Goal: Information Seeking & Learning: Check status

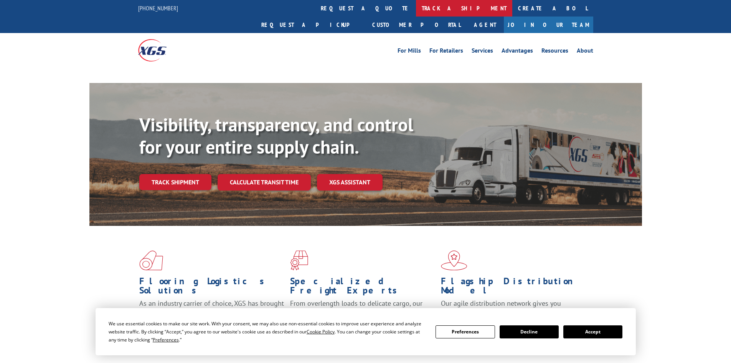
click at [416, 1] on link "track a shipment" at bounding box center [464, 8] width 96 height 16
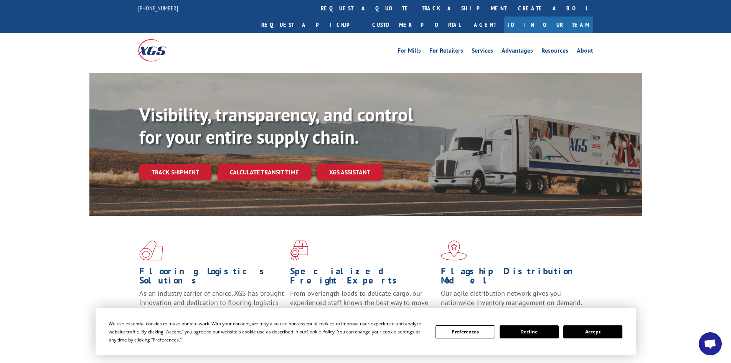
click at [595, 330] on button "Accept" at bounding box center [592, 331] width 59 height 13
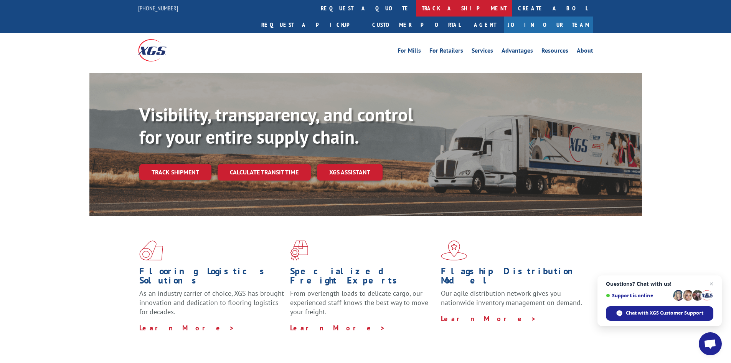
click at [416, 10] on link "track a shipment" at bounding box center [464, 8] width 96 height 16
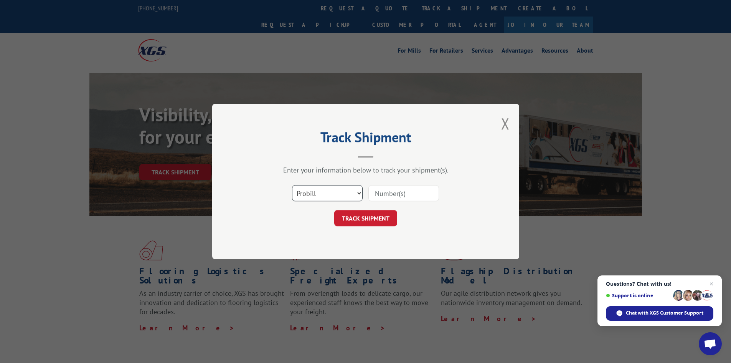
click at [310, 191] on select "Select category... Probill BOL PO" at bounding box center [327, 193] width 71 height 16
select select "bol"
click at [292, 185] on select "Select category... Probill BOL PO" at bounding box center [327, 193] width 71 height 16
paste input "5590512"
type input "5590512"
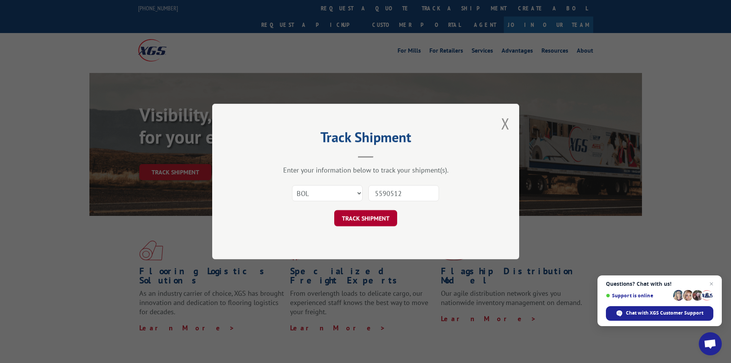
click at [361, 210] on button "TRACK SHIPMENT" at bounding box center [365, 218] width 63 height 16
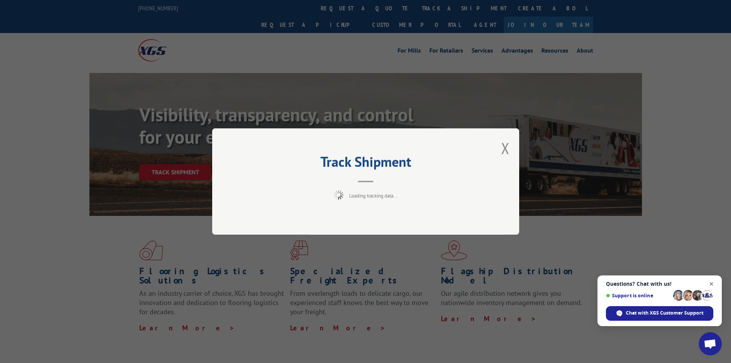
click at [712, 282] on span "Close chat" at bounding box center [712, 284] width 10 height 10
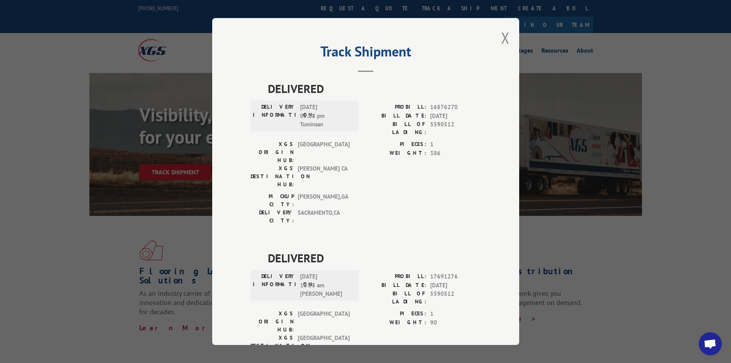
click at [506, 35] on div "Track Shipment DELIVERED DELIVERY INFORMATION: [DATE] 05:08 pm [GEOGRAPHIC_DATA…" at bounding box center [365, 181] width 307 height 326
click at [501, 36] on button "Close modal" at bounding box center [505, 38] width 8 height 20
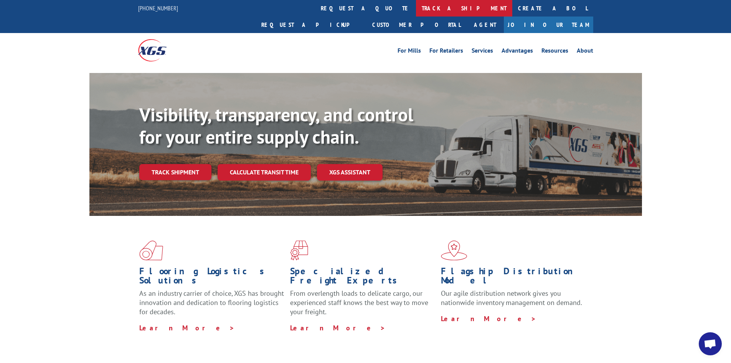
click at [416, 8] on link "track a shipment" at bounding box center [464, 8] width 96 height 16
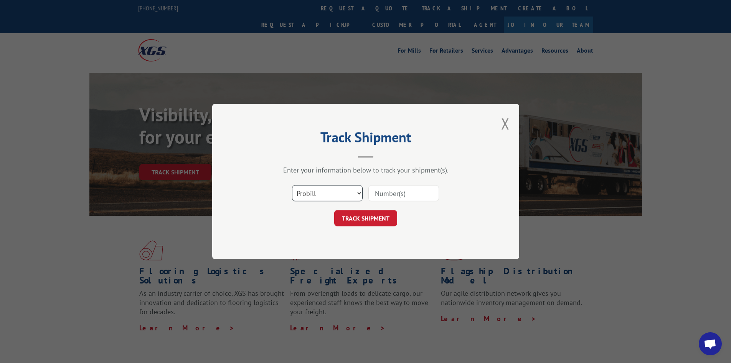
click at [311, 194] on select "Select category... Probill BOL PO" at bounding box center [327, 193] width 71 height 16
select select "po"
click at [292, 185] on select "Select category... Probill BOL PO" at bounding box center [327, 193] width 71 height 16
paste input "73521279"
type input "73521279"
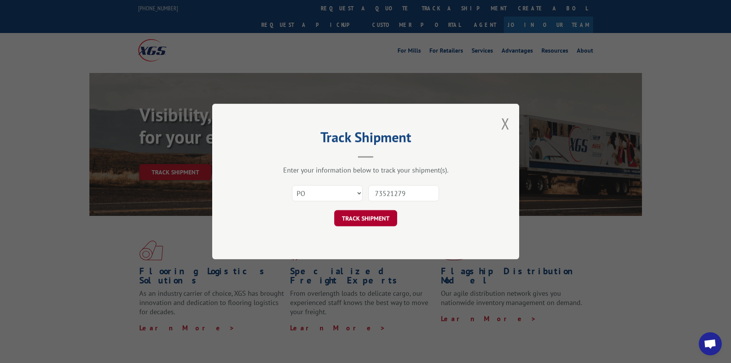
click at [369, 216] on button "TRACK SHIPMENT" at bounding box center [365, 218] width 63 height 16
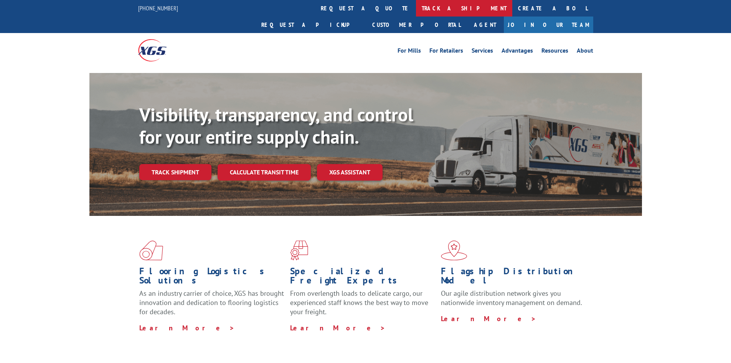
click at [416, 7] on link "track a shipment" at bounding box center [464, 8] width 96 height 16
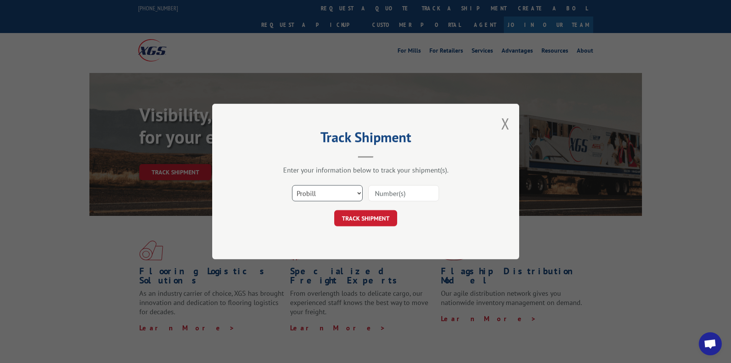
click at [337, 188] on select "Select category... Probill BOL PO" at bounding box center [327, 193] width 71 height 16
select select "bol"
click at [292, 185] on select "Select category... Probill BOL PO" at bounding box center [327, 193] width 71 height 16
paste input "481714"
type input "481714"
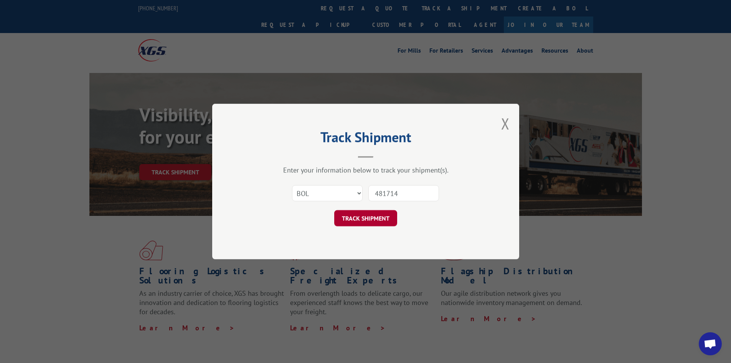
click at [377, 219] on button "TRACK SHIPMENT" at bounding box center [365, 218] width 63 height 16
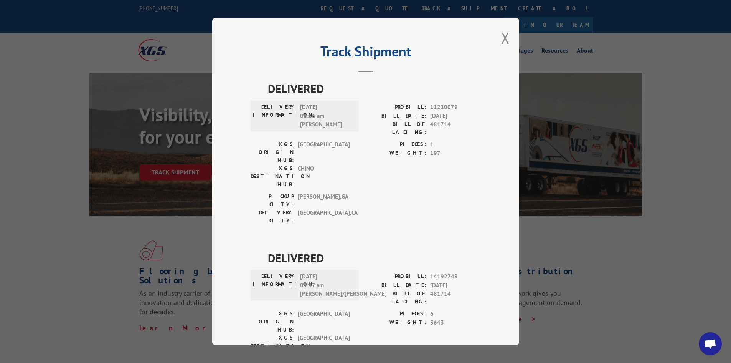
click at [508, 38] on div "Track Shipment DELIVERED DELIVERY INFORMATION: 02/17/2020 08:36 am Sergio Ceja …" at bounding box center [365, 181] width 307 height 326
click at [504, 38] on button "Close modal" at bounding box center [505, 38] width 8 height 20
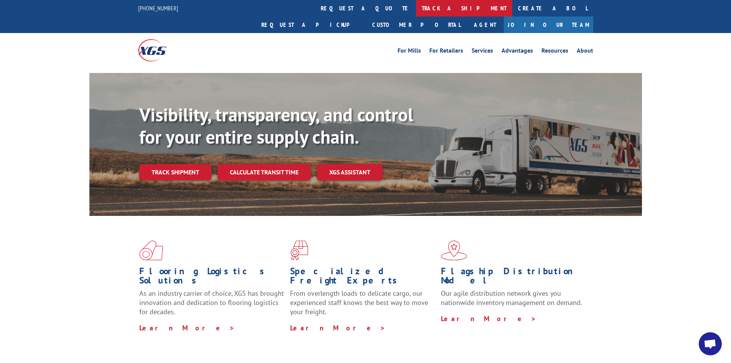
click at [416, 13] on link "track a shipment" at bounding box center [464, 8] width 96 height 16
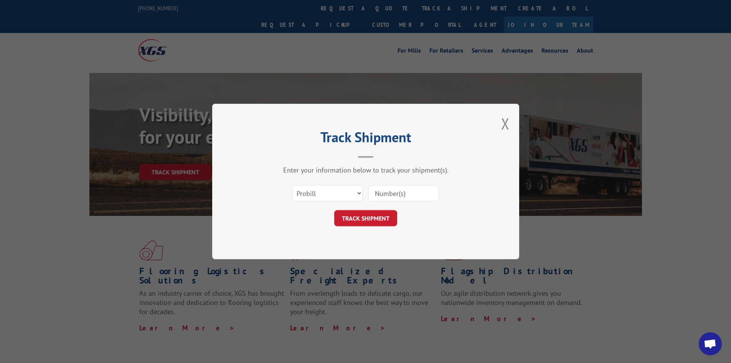
paste input "019170251009"
type input "019170251009"
click at [379, 216] on button "TRACK SHIPMENT" at bounding box center [365, 218] width 63 height 16
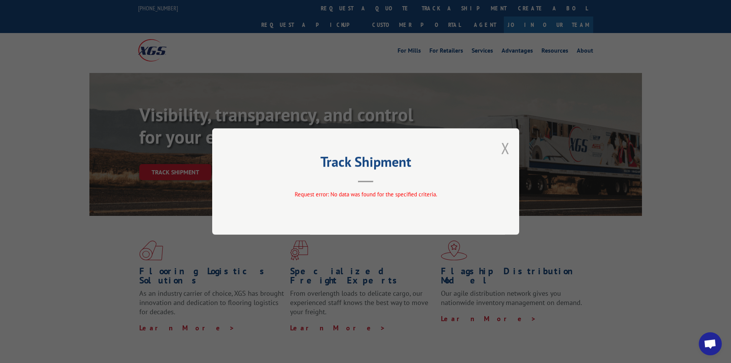
click at [504, 147] on button "Close modal" at bounding box center [505, 148] width 8 height 20
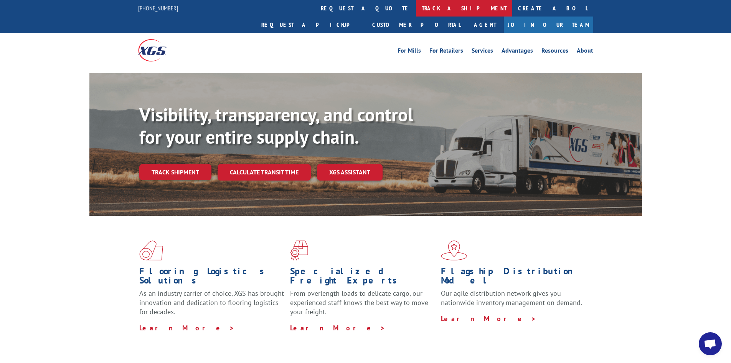
click at [416, 6] on link "track a shipment" at bounding box center [464, 8] width 96 height 16
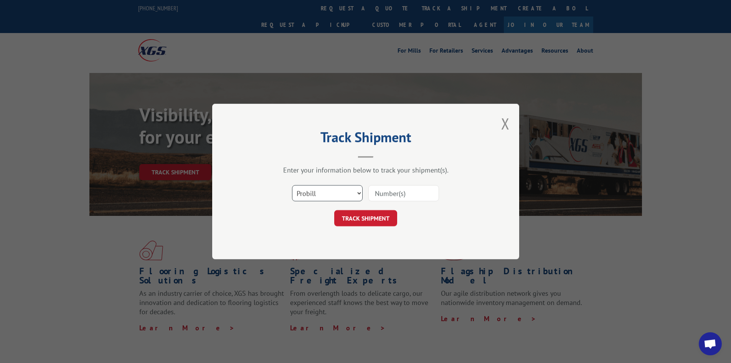
click at [307, 193] on select "Select category... Probill BOL PO" at bounding box center [327, 193] width 71 height 16
select select "po"
click at [292, 185] on select "Select category... Probill BOL PO" at bounding box center [327, 193] width 71 height 16
paste input "73521356"
type input "73521356"
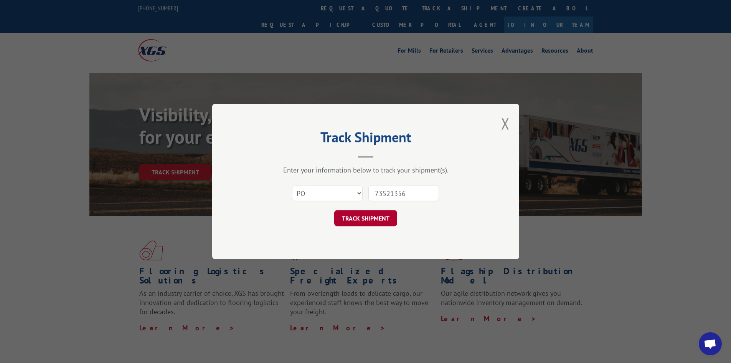
click at [367, 216] on button "TRACK SHIPMENT" at bounding box center [365, 218] width 63 height 16
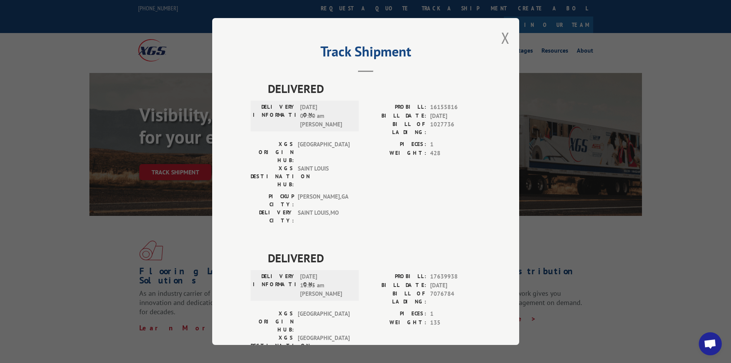
scroll to position [19, 0]
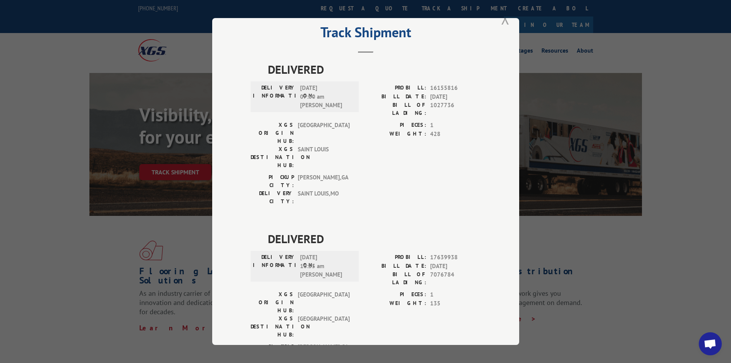
click at [504, 21] on button "Close modal" at bounding box center [505, 18] width 8 height 20
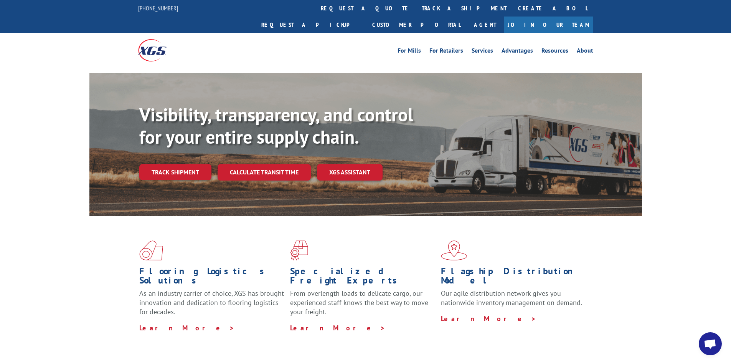
click at [416, 9] on link "track a shipment" at bounding box center [464, 8] width 96 height 16
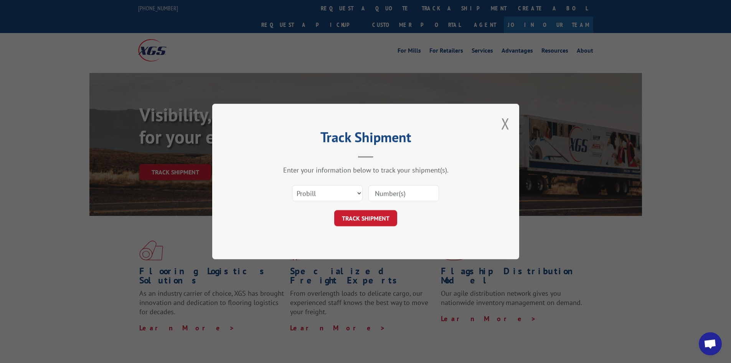
scroll to position [0, 0]
click at [314, 190] on select "Select category... Probill BOL PO" at bounding box center [327, 193] width 71 height 16
select select "bol"
click at [292, 185] on select "Select category... Probill BOL PO" at bounding box center [327, 193] width 71 height 16
paste input "7080988"
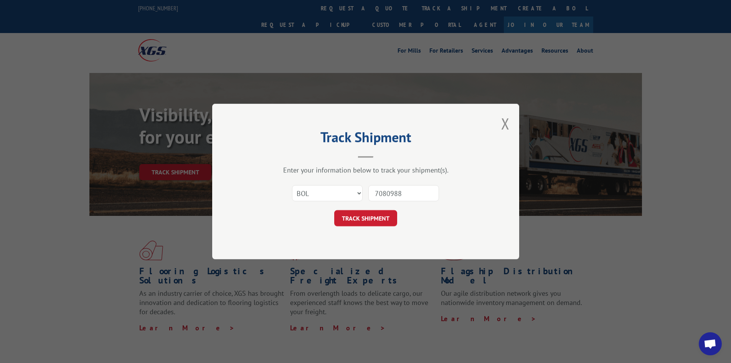
type input "7080988"
click at [371, 227] on div "Track Shipment Enter your information below to track your shipment(s). Select c…" at bounding box center [365, 181] width 307 height 155
click at [370, 221] on button "TRACK SHIPMENT" at bounding box center [365, 218] width 63 height 16
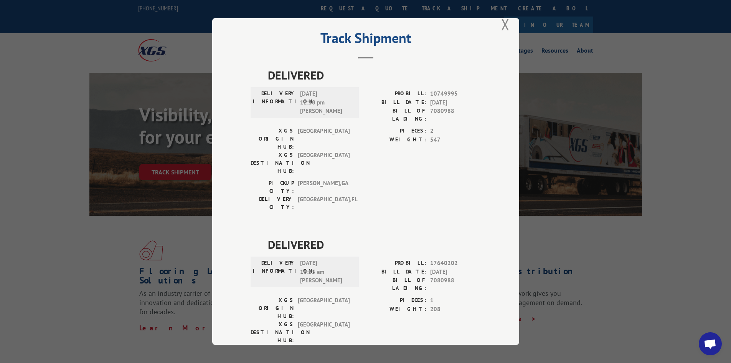
scroll to position [19, 0]
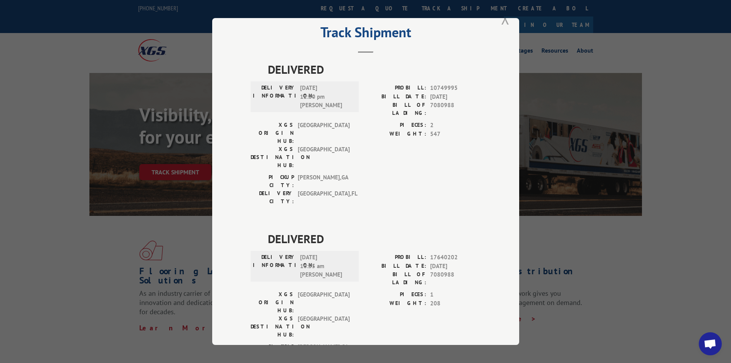
drag, startPoint x: 500, startPoint y: 23, endPoint x: 309, endPoint y: 82, distance: 200.5
click at [501, 23] on button "Close modal" at bounding box center [505, 18] width 8 height 20
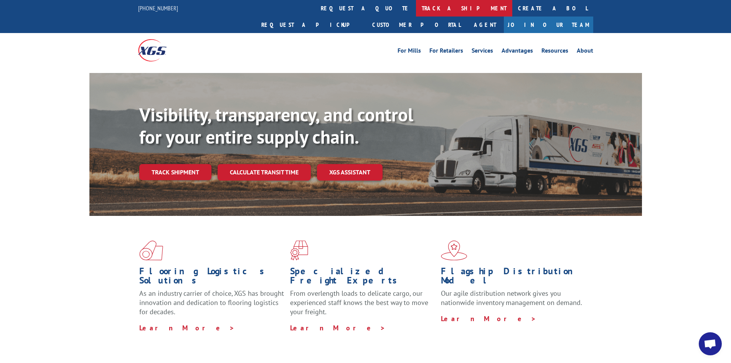
click at [416, 11] on link "track a shipment" at bounding box center [464, 8] width 96 height 16
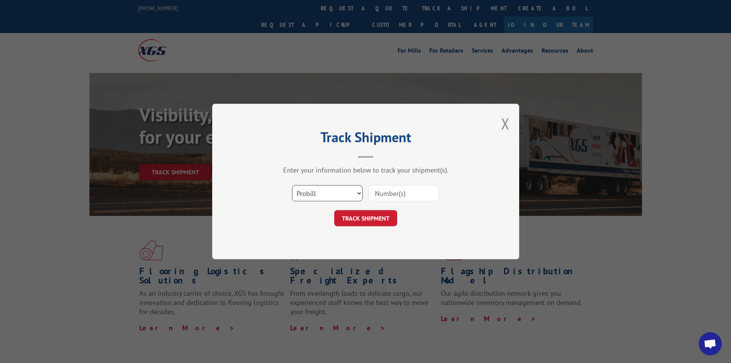
click at [310, 198] on select "Select category... Probill BOL PO" at bounding box center [327, 193] width 71 height 16
select select "po"
click at [292, 185] on select "Select category... Probill BOL PO" at bounding box center [327, 193] width 71 height 16
paste input "73521387"
type input "73521387"
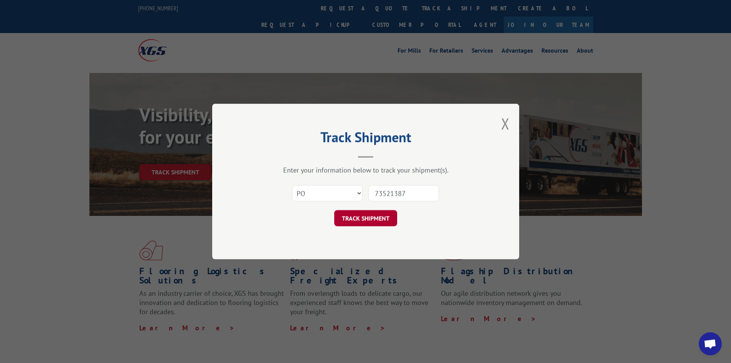
click at [370, 223] on button "TRACK SHIPMENT" at bounding box center [365, 218] width 63 height 16
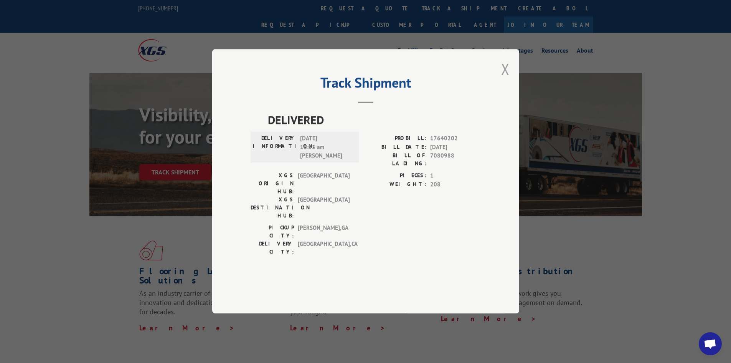
click at [506, 79] on button "Close modal" at bounding box center [505, 69] width 8 height 20
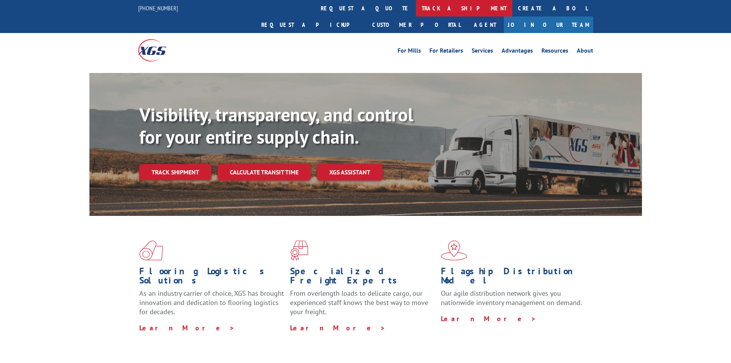
click at [416, 7] on link "track a shipment" at bounding box center [464, 8] width 96 height 16
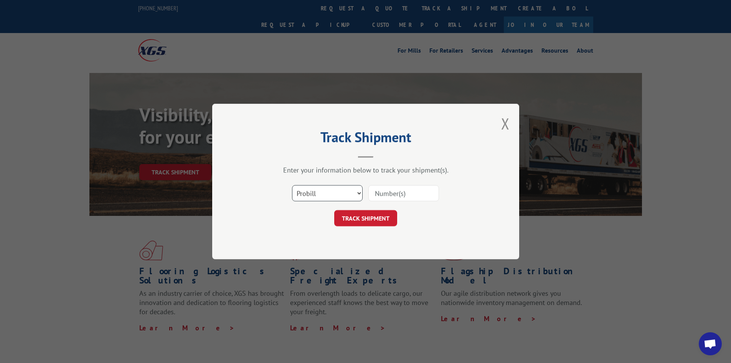
click at [304, 190] on select "Select category... Probill BOL PO" at bounding box center [327, 193] width 71 height 16
select select "bol"
click at [292, 185] on select "Select category... Probill BOL PO" at bounding box center [327, 193] width 71 height 16
paste input "5666571"
type input "5666571"
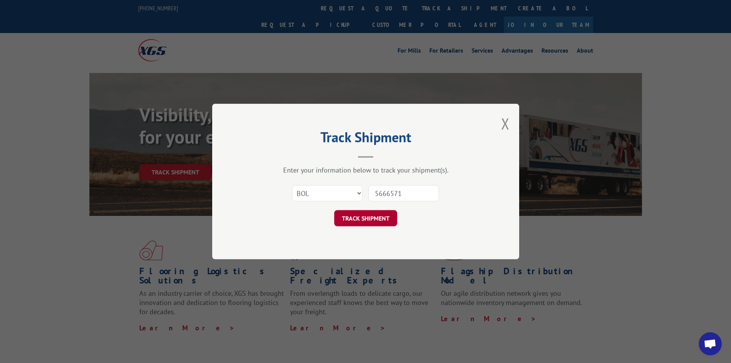
click at [376, 216] on button "TRACK SHIPMENT" at bounding box center [365, 218] width 63 height 16
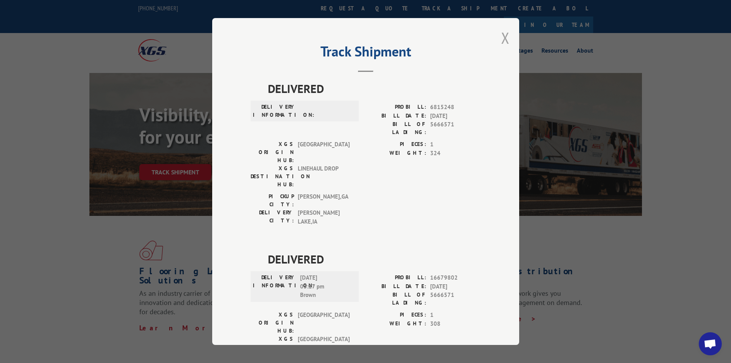
click at [501, 38] on button "Close modal" at bounding box center [505, 38] width 8 height 20
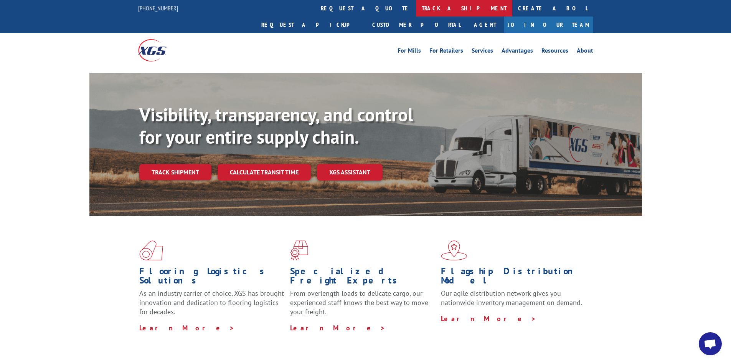
click at [416, 11] on link "track a shipment" at bounding box center [464, 8] width 96 height 16
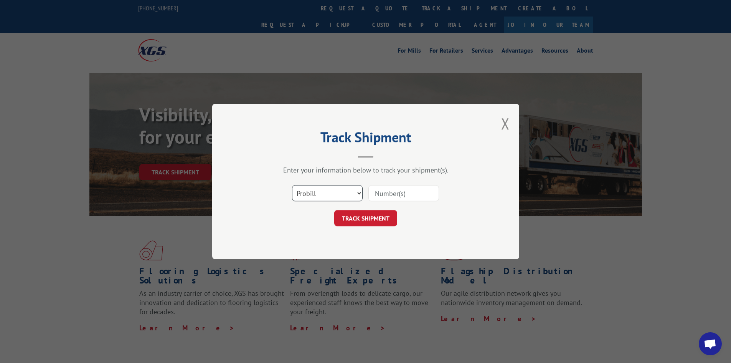
click at [306, 196] on select "Select category... Probill BOL PO" at bounding box center [327, 193] width 71 height 16
select select "po"
click at [292, 185] on select "Select category... Probill BOL PO" at bounding box center [327, 193] width 71 height 16
paste input "73521427"
type input "73521427"
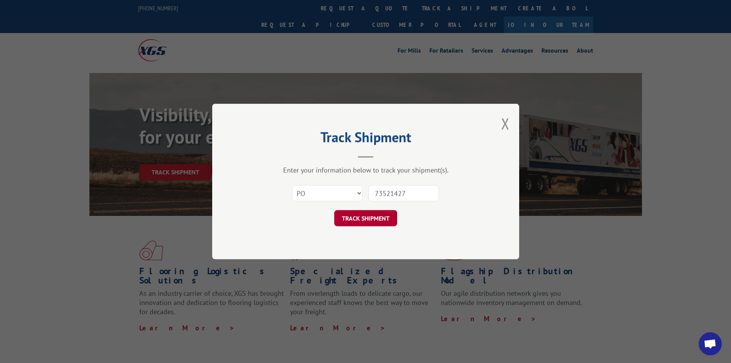
click at [377, 213] on button "TRACK SHIPMENT" at bounding box center [365, 218] width 63 height 16
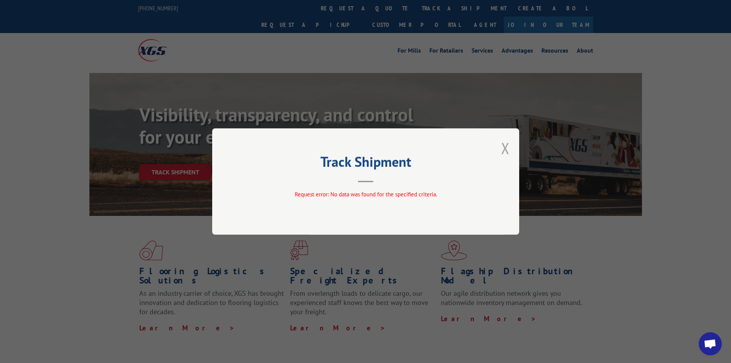
click at [503, 147] on button "Close modal" at bounding box center [505, 148] width 8 height 20
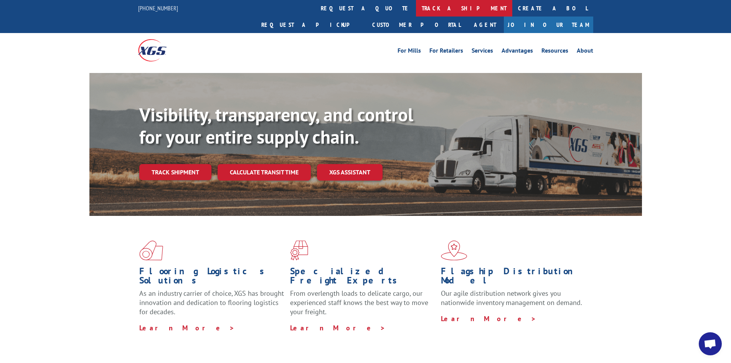
click at [416, 12] on link "track a shipment" at bounding box center [464, 8] width 96 height 16
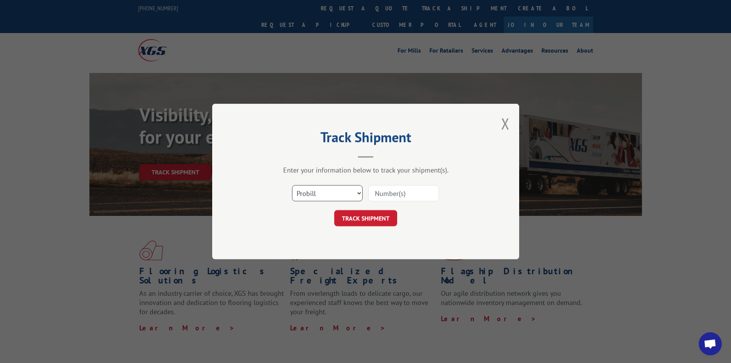
drag, startPoint x: 343, startPoint y: 191, endPoint x: 338, endPoint y: 191, distance: 5.0
click at [343, 191] on select "Select category... Probill BOL PO" at bounding box center [327, 193] width 71 height 16
select select "bol"
click at [292, 185] on select "Select category... Probill BOL PO" at bounding box center [327, 193] width 71 height 16
paste input "5590512"
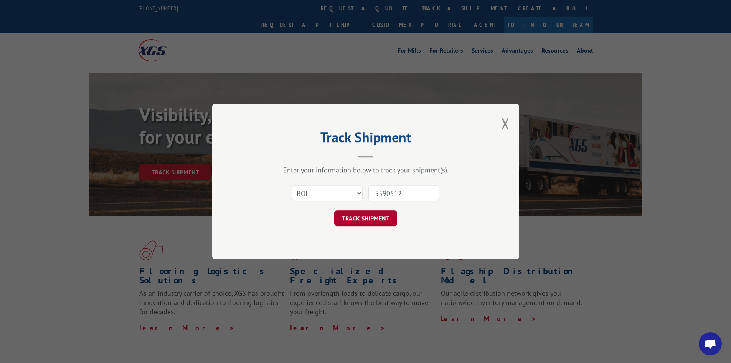
type input "5590512"
click at [369, 220] on button "TRACK SHIPMENT" at bounding box center [365, 218] width 63 height 16
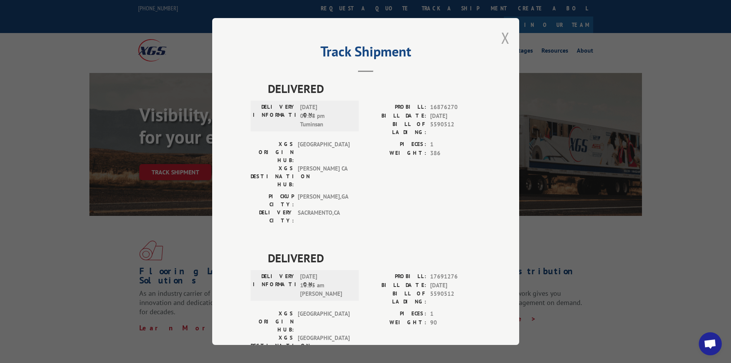
click at [502, 41] on button "Close modal" at bounding box center [505, 38] width 8 height 20
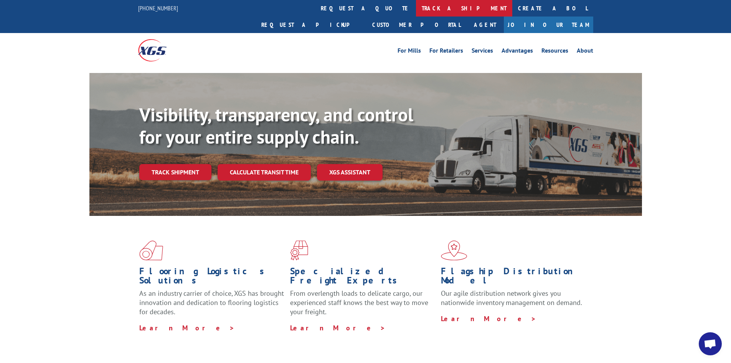
click at [416, 7] on link "track a shipment" at bounding box center [464, 8] width 96 height 16
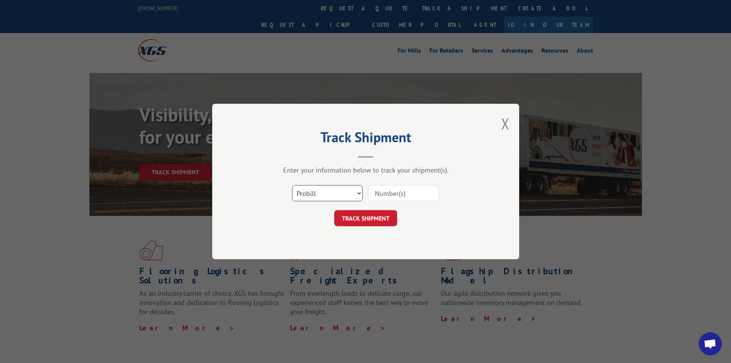
click at [325, 193] on select "Select category... Probill BOL PO" at bounding box center [327, 193] width 71 height 16
select select "po"
click at [292, 185] on select "Select category... Probill BOL PO" at bounding box center [327, 193] width 71 height 16
paste input "73521279"
type input "73521279"
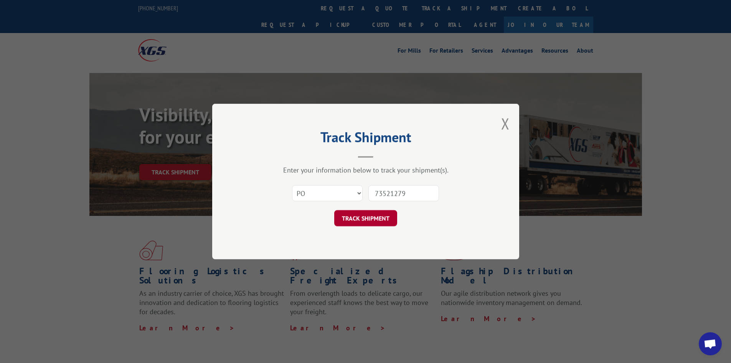
click at [370, 216] on button "TRACK SHIPMENT" at bounding box center [365, 218] width 63 height 16
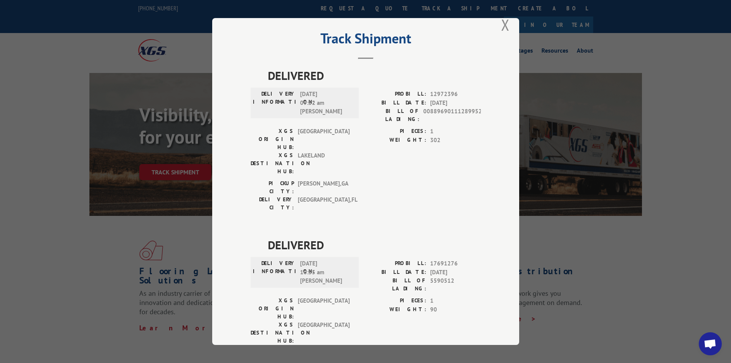
scroll to position [19, 0]
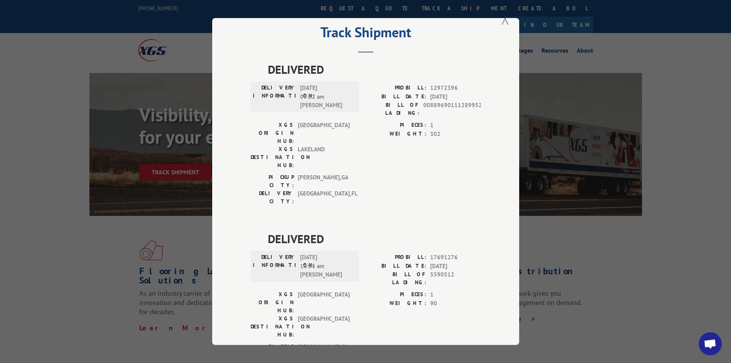
click at [501, 22] on button "Close modal" at bounding box center [505, 18] width 8 height 20
